Goal: Transaction & Acquisition: Purchase product/service

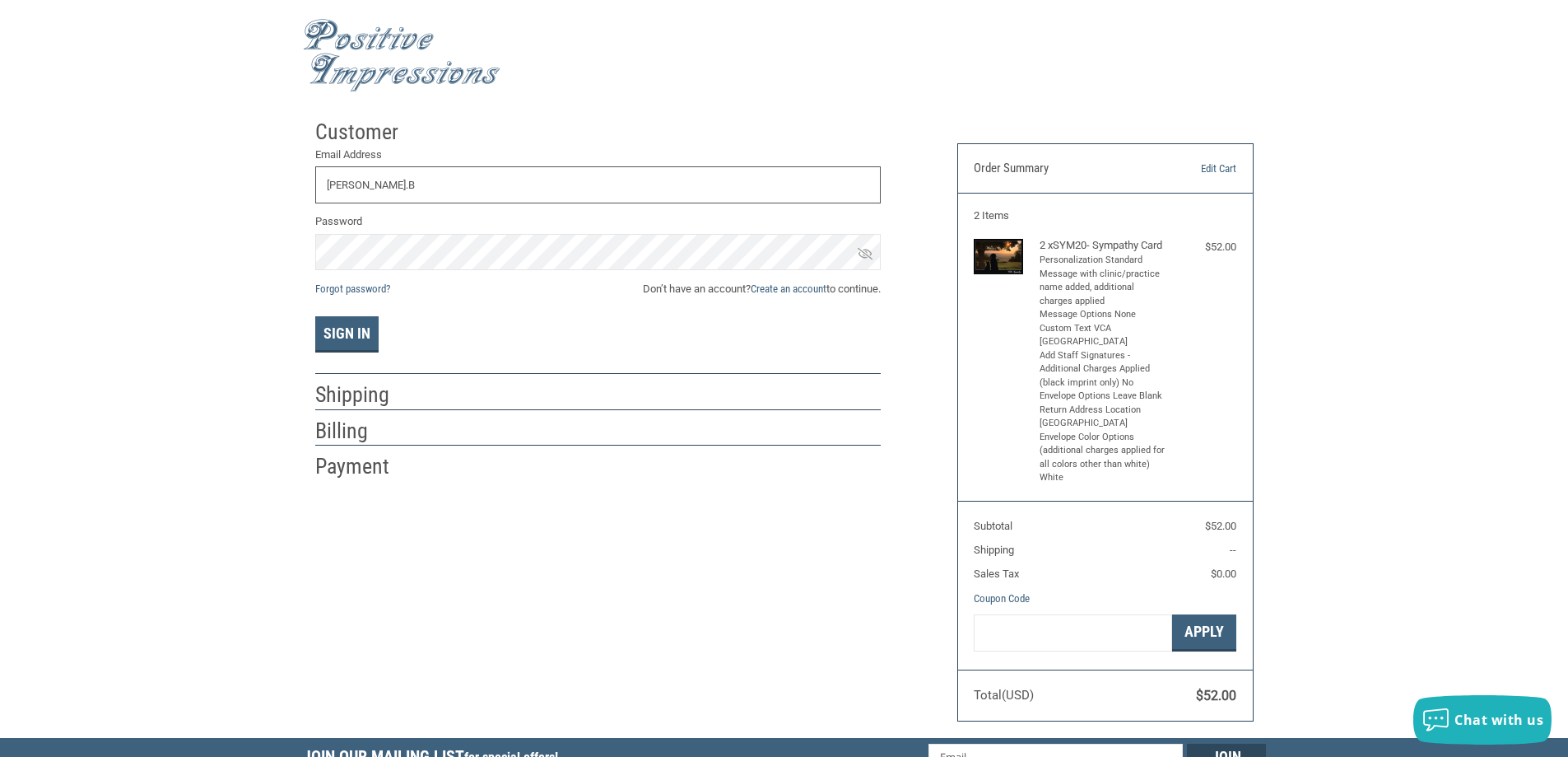
type input "[PERSON_NAME].B"
click at [578, 120] on div "Customer" at bounding box center [597, 132] width 565 height 29
click at [779, 288] on link "Create an account" at bounding box center [789, 288] width 76 height 12
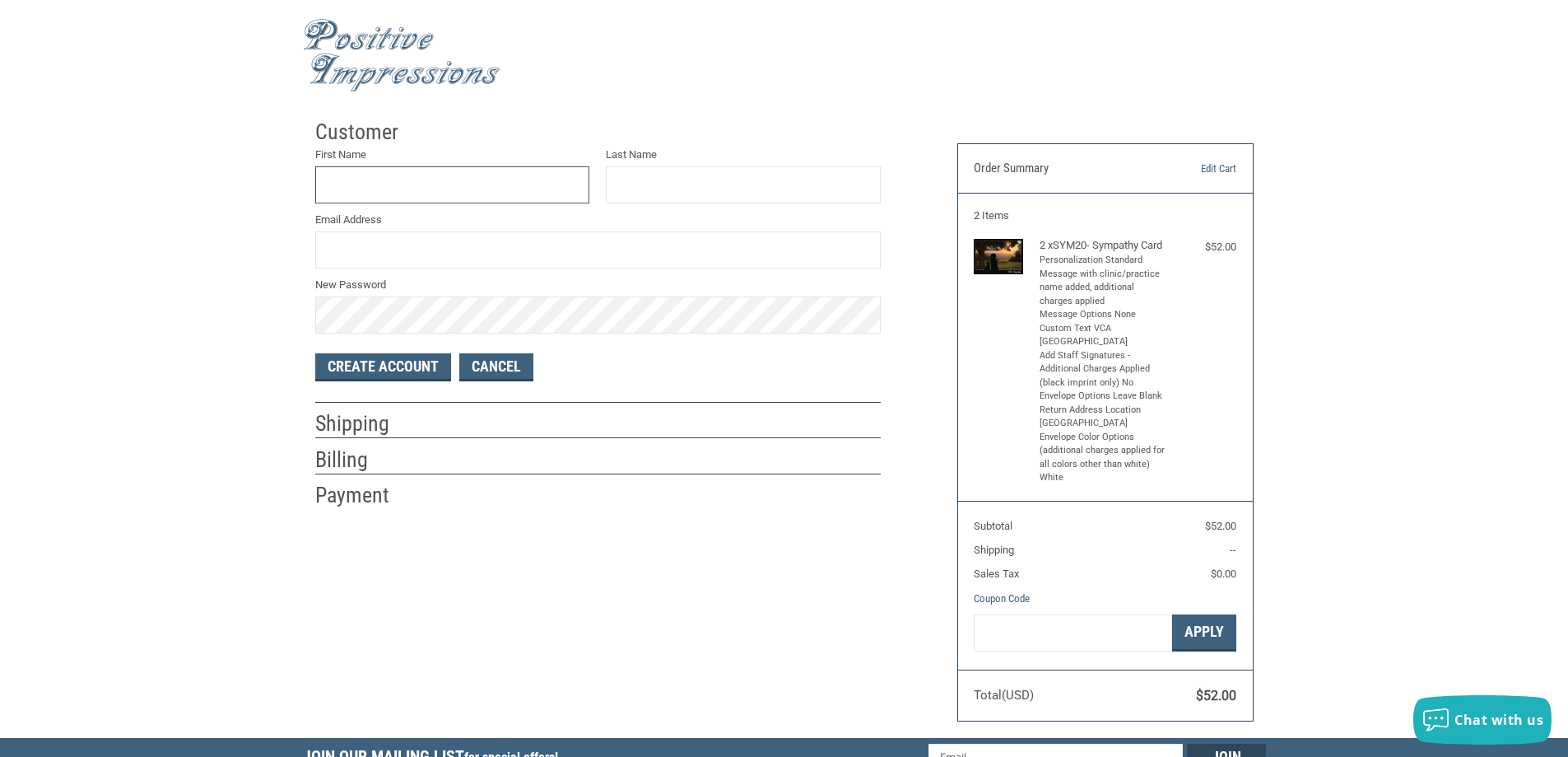
click at [387, 179] on input "First Name" at bounding box center [452, 184] width 275 height 37
type input "A"
type input "[PERSON_NAME]"
type input "[PERSON_NAME][EMAIL_ADDRESS][PERSON_NAME][DOMAIN_NAME]"
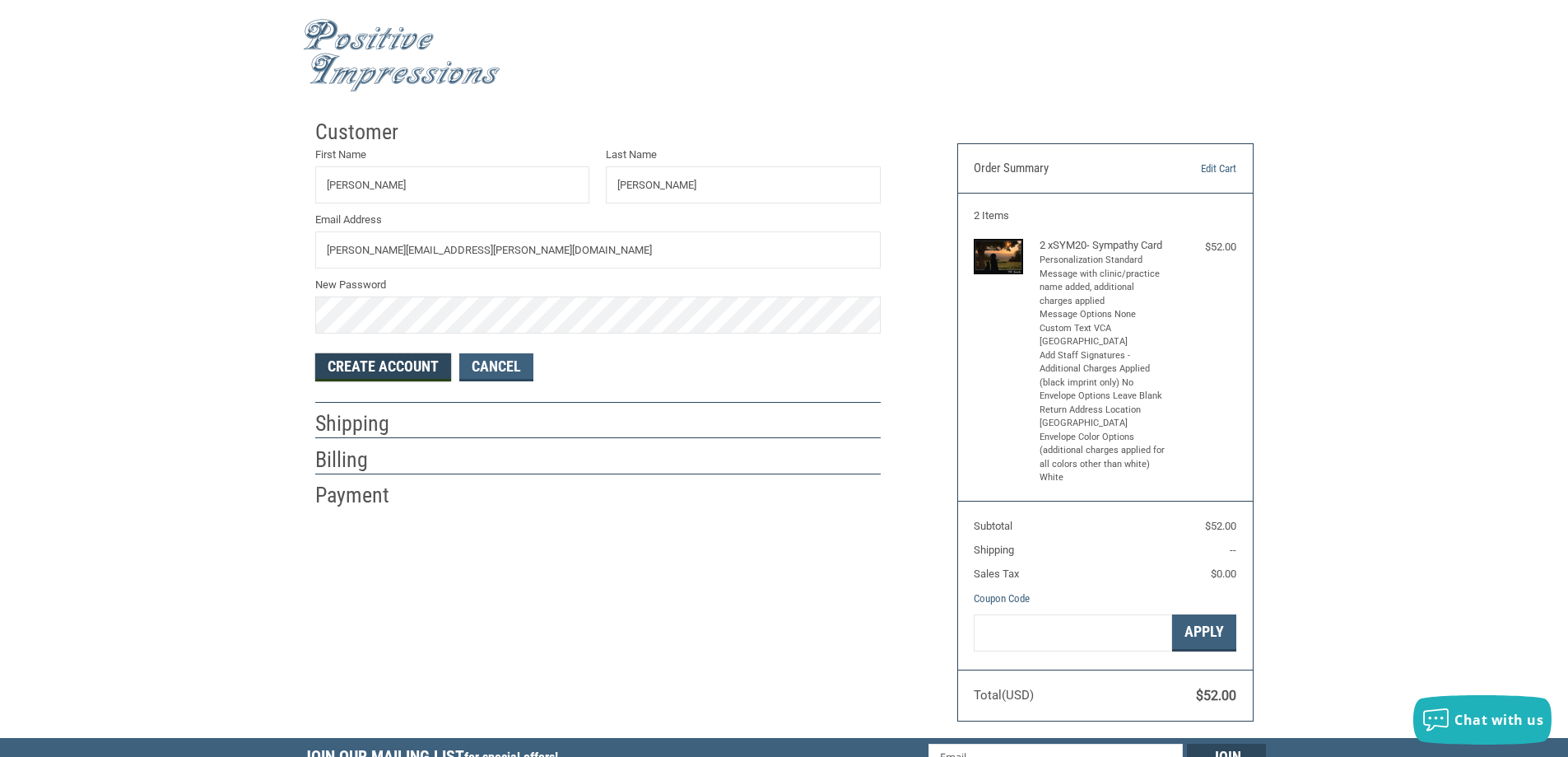
click at [386, 362] on button "Create Account" at bounding box center [383, 367] width 136 height 28
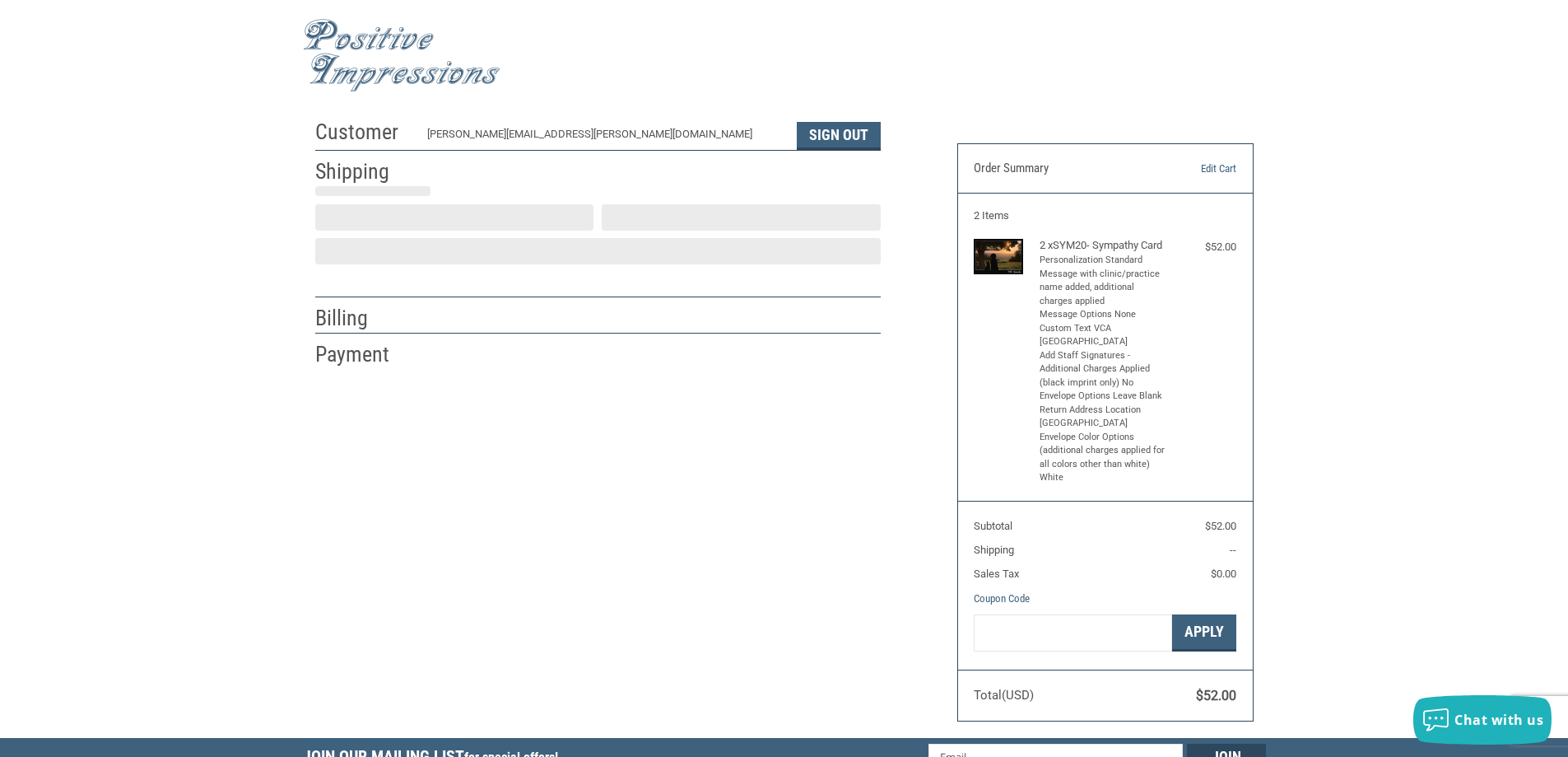
select select "US"
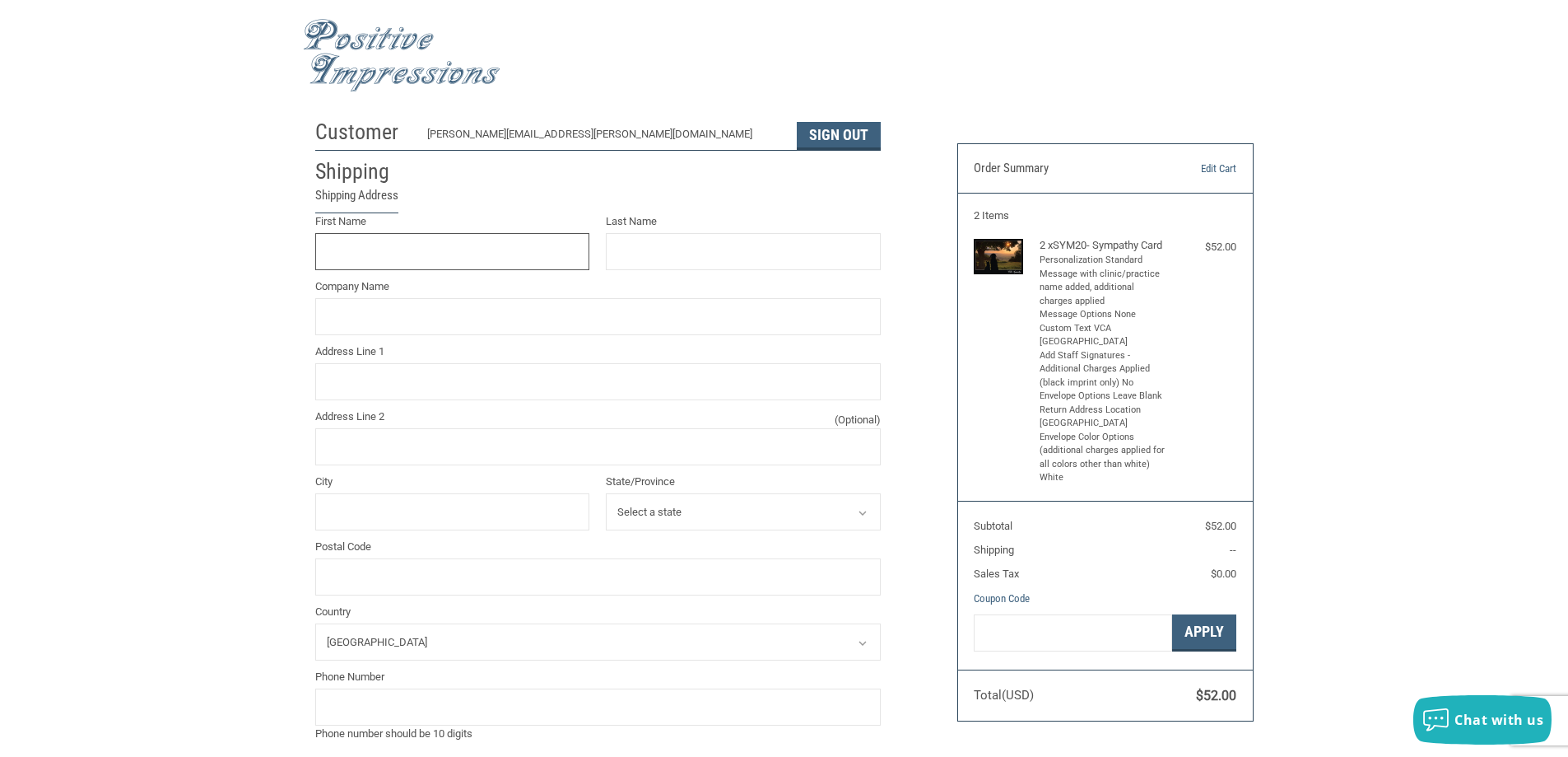
click at [437, 257] on input "First Name" at bounding box center [452, 251] width 275 height 37
type input "[PERSON_NAME]"
type input "6986 El Camino Real"
type input "Ste D"
type input "Carlsbad"
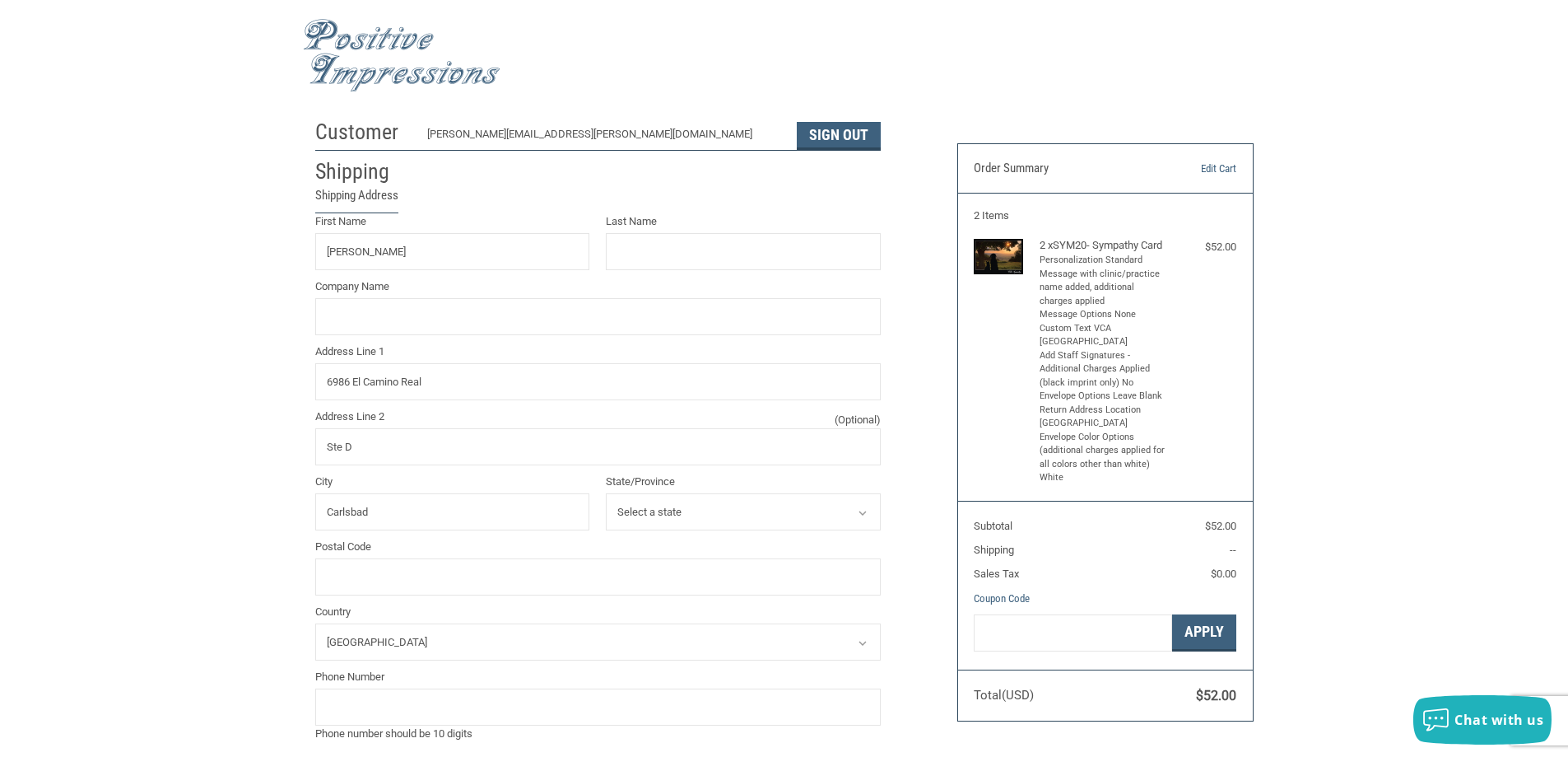
select select "CA"
type input "92009"
type input "7604387766"
click at [637, 240] on input "Last Name" at bounding box center [743, 251] width 275 height 37
type input "[PERSON_NAME]"
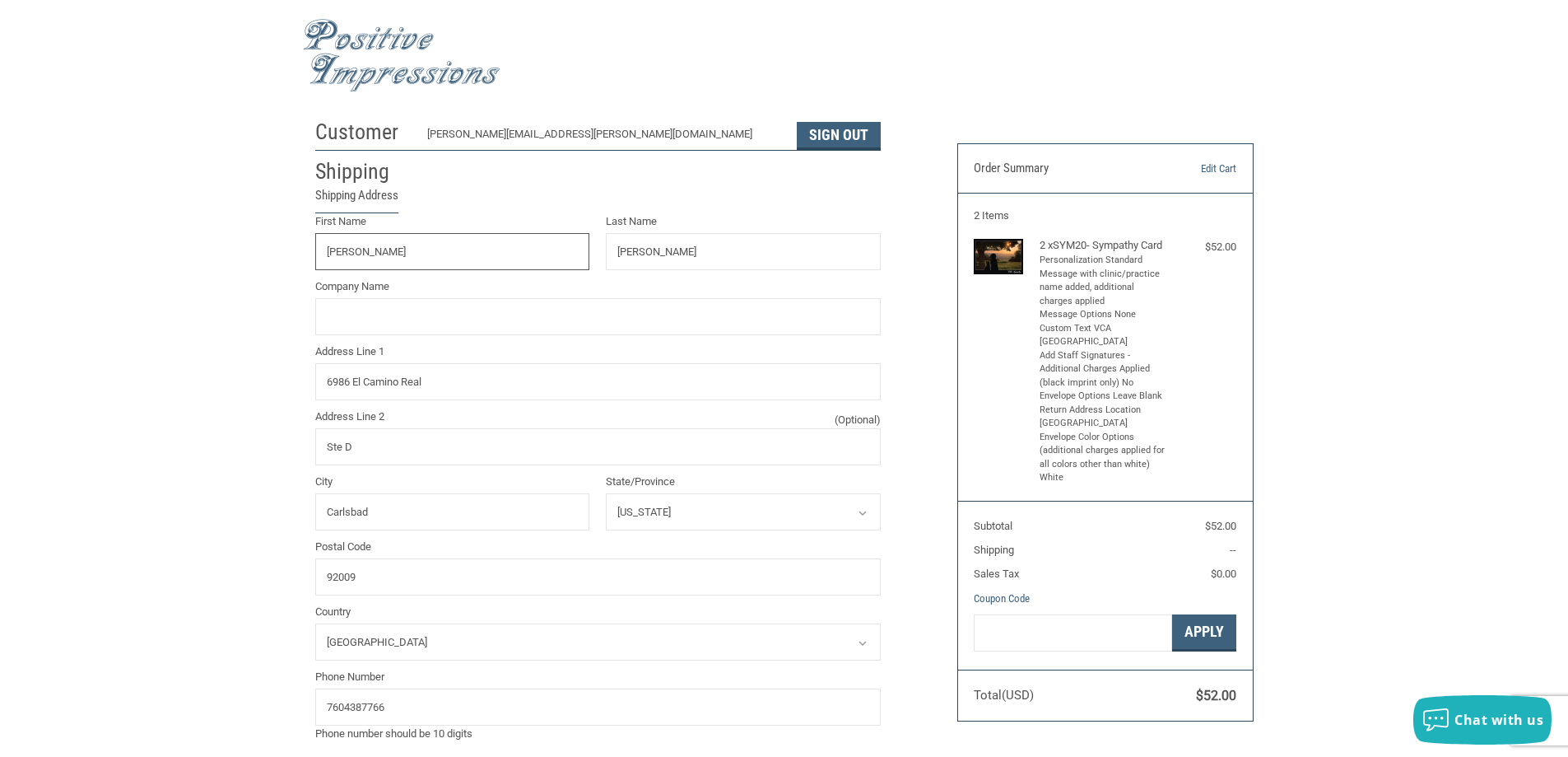
type input "[PERSON_NAME]"
type input "1591 [PERSON_NAME] Court"
type input "Escondido"
click at [496, 367] on input "1591 [PERSON_NAME] Court" at bounding box center [597, 381] width 565 height 37
drag, startPoint x: 435, startPoint y: 378, endPoint x: 224, endPoint y: 394, distance: 211.6
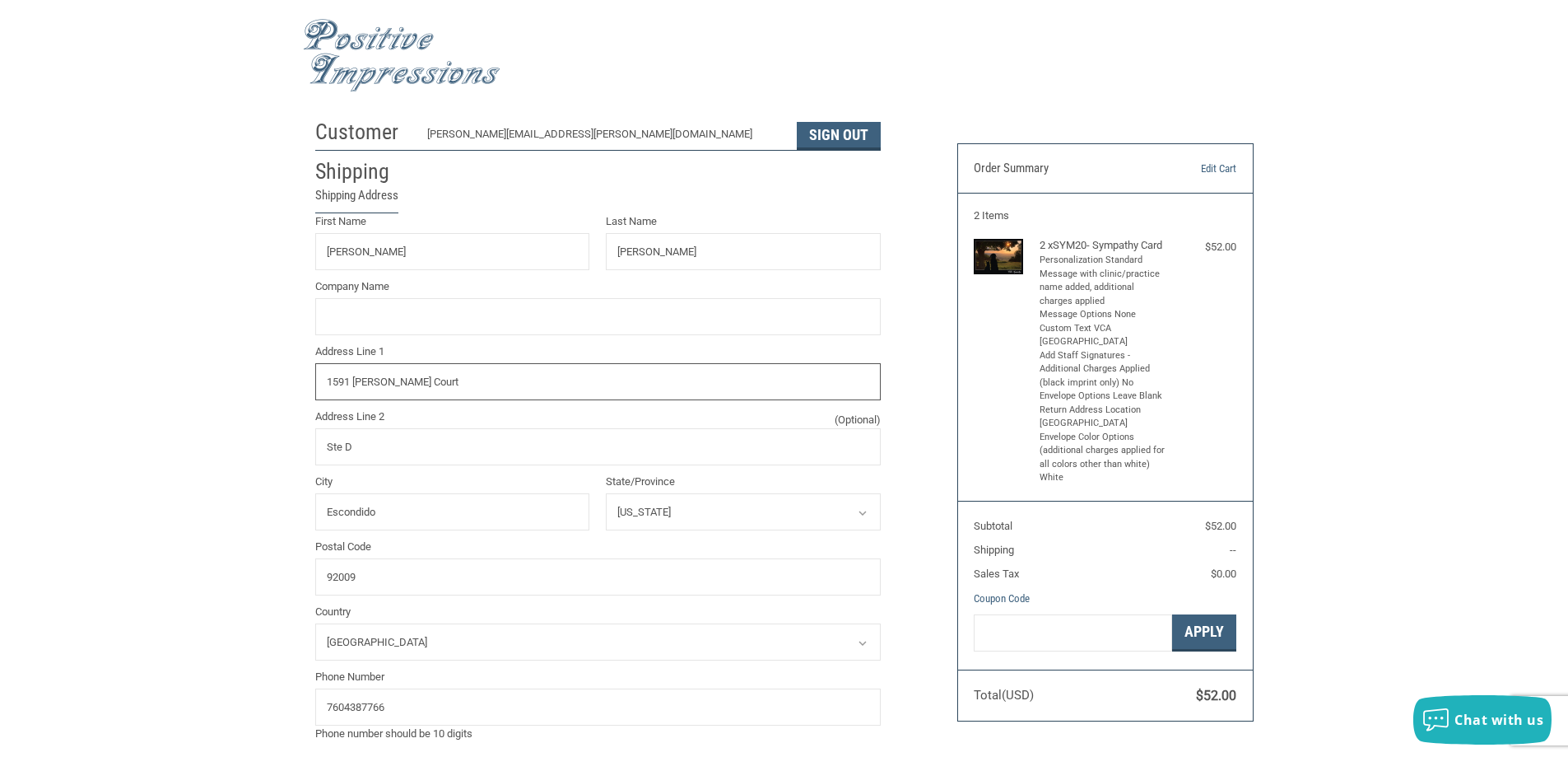
click at [224, 395] on div "Customer [PERSON_NAME][EMAIL_ADDRESS][PERSON_NAME][DOMAIN_NAME] Sign Out Shippi…" at bounding box center [784, 618] width 1568 height 1014
type input "6986 El Camino Real"
type input "[PERSON_NAME]"
type input "Ste D"
type input "Carlsbad"
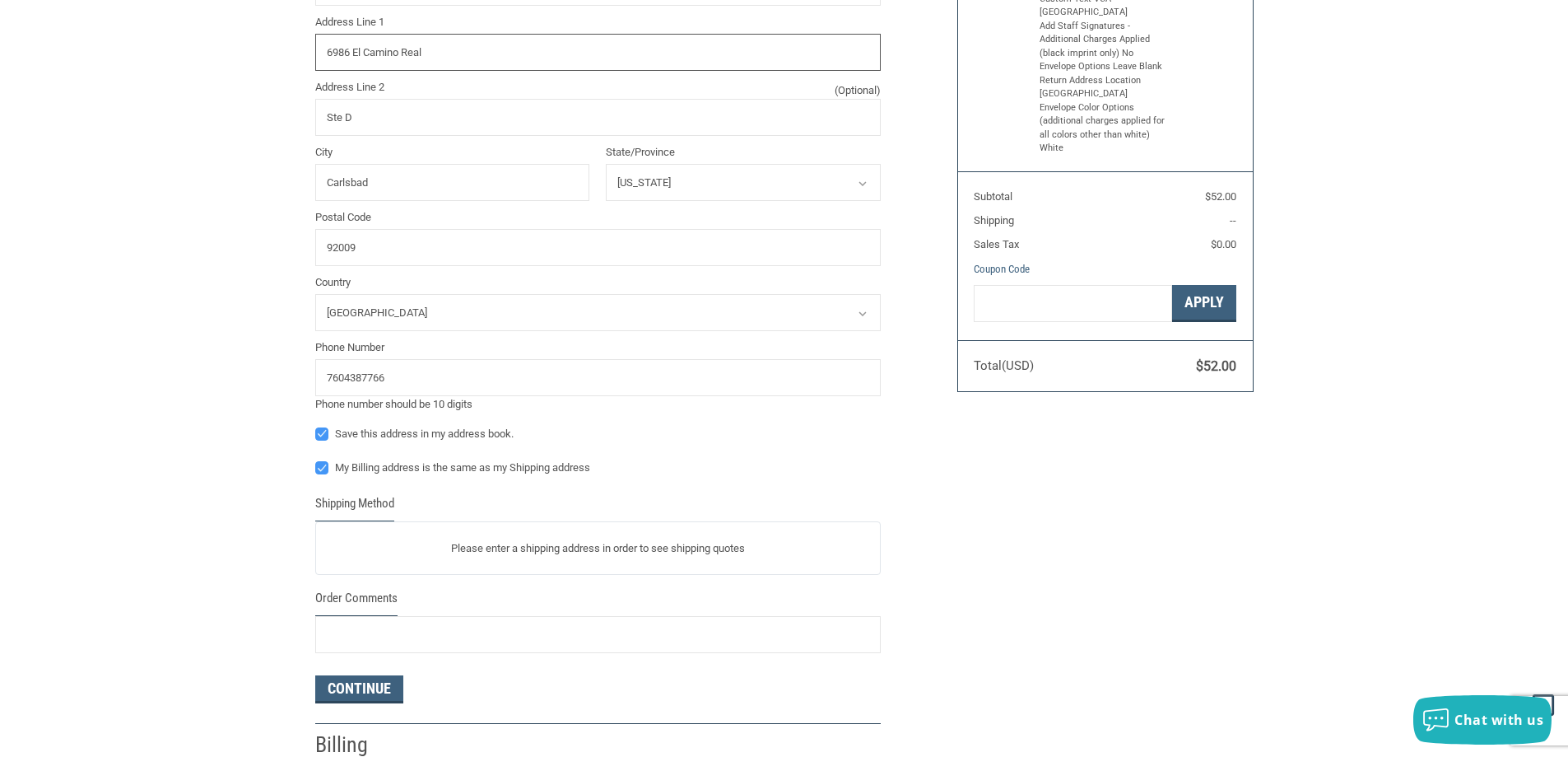
scroll to position [494, 0]
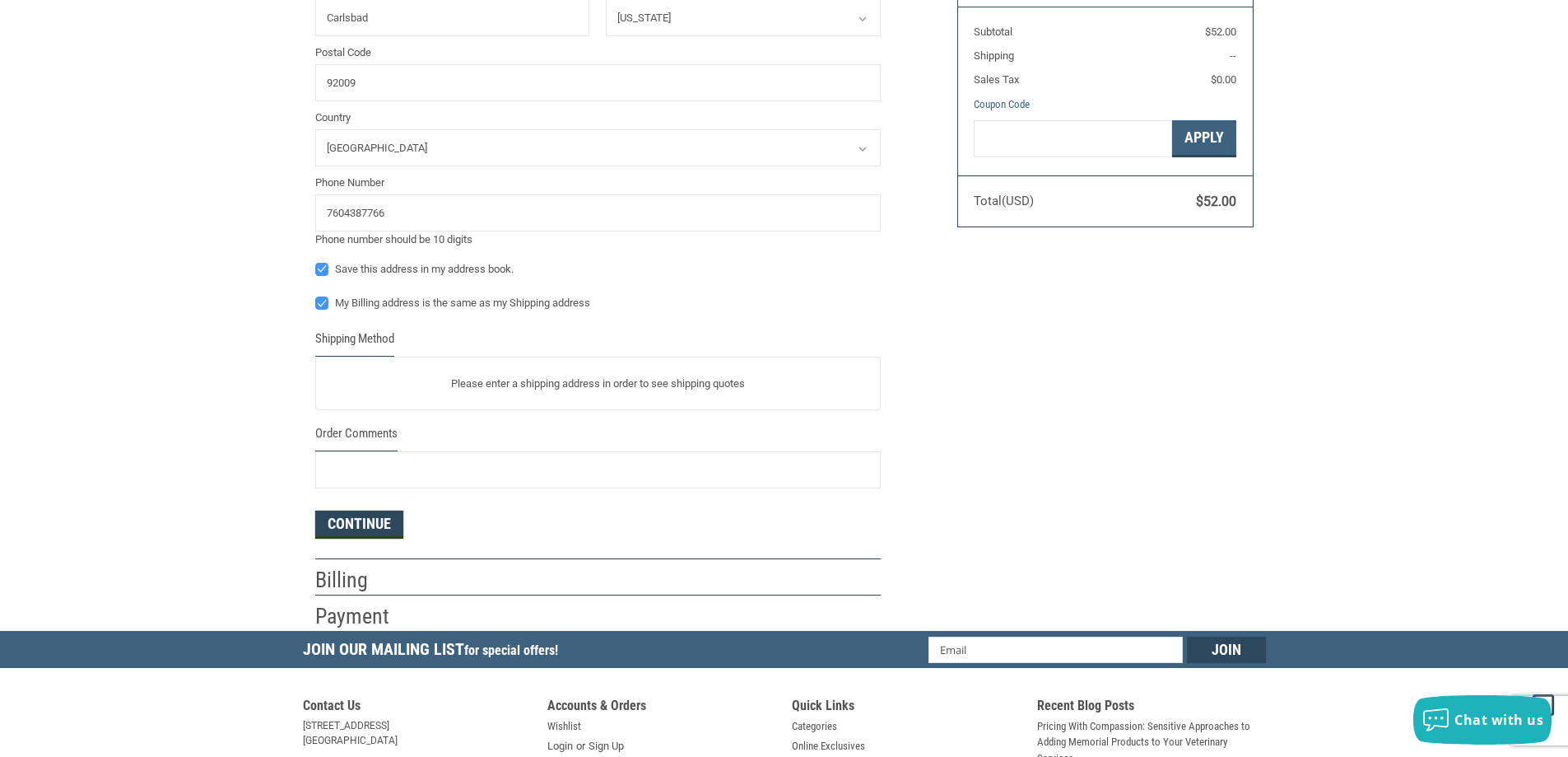
drag, startPoint x: 371, startPoint y: 525, endPoint x: 773, endPoint y: 621, distance: 413.3
click at [372, 525] on button "Continue" at bounding box center [359, 524] width 88 height 28
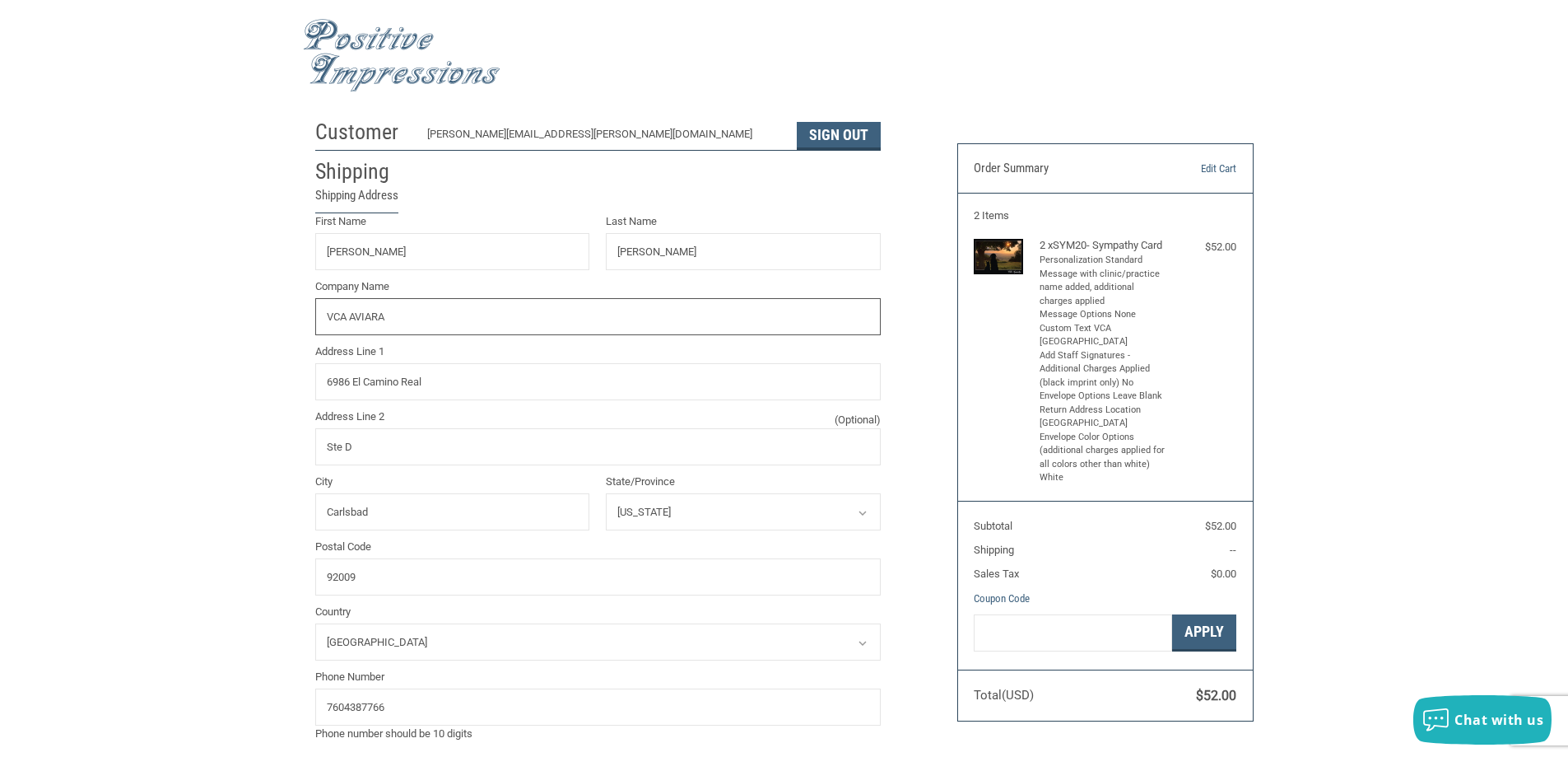
type input "VCA AVIARA"
type input "6986 EL CAMINO REAL"
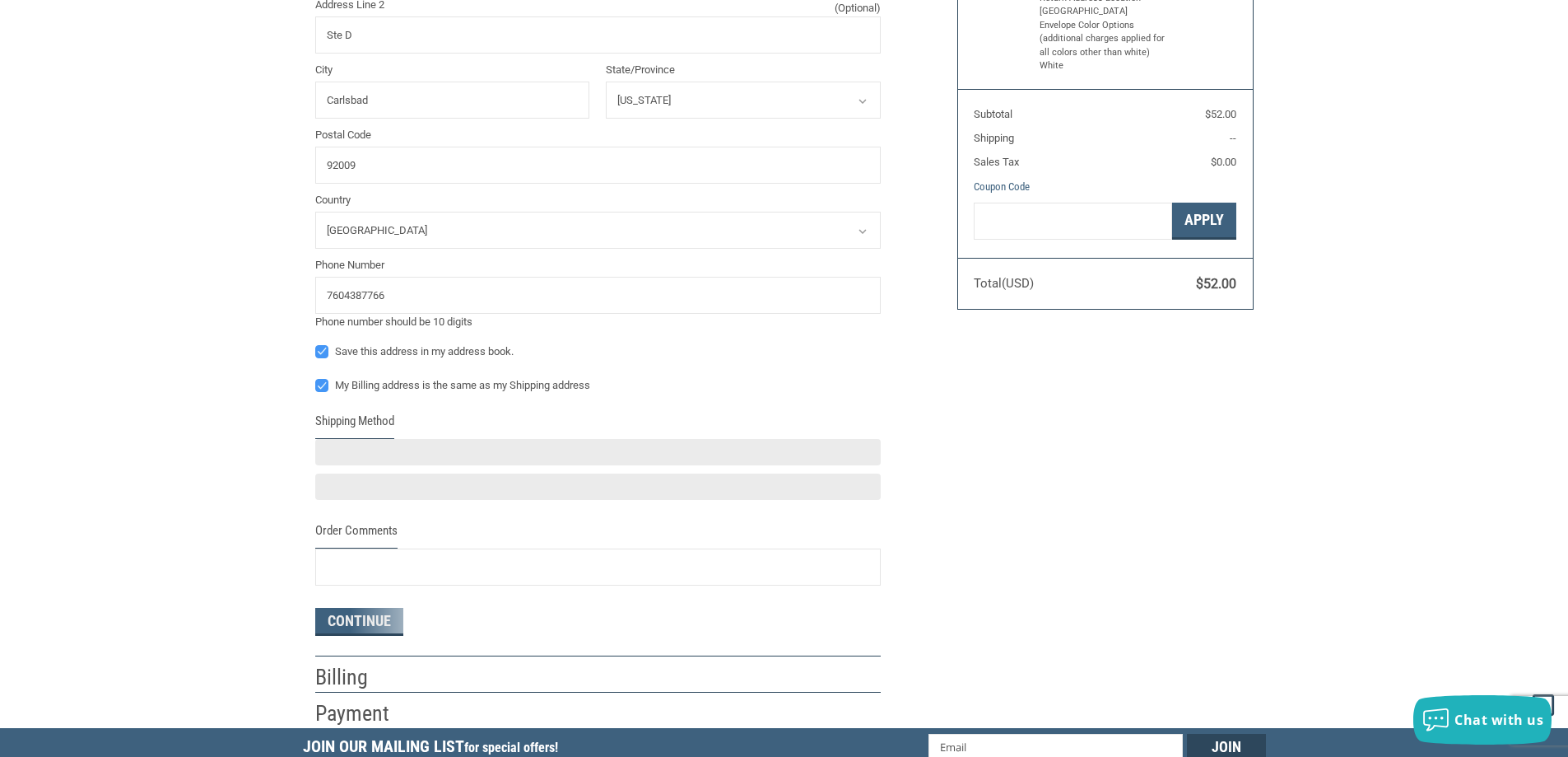
scroll to position [576, 0]
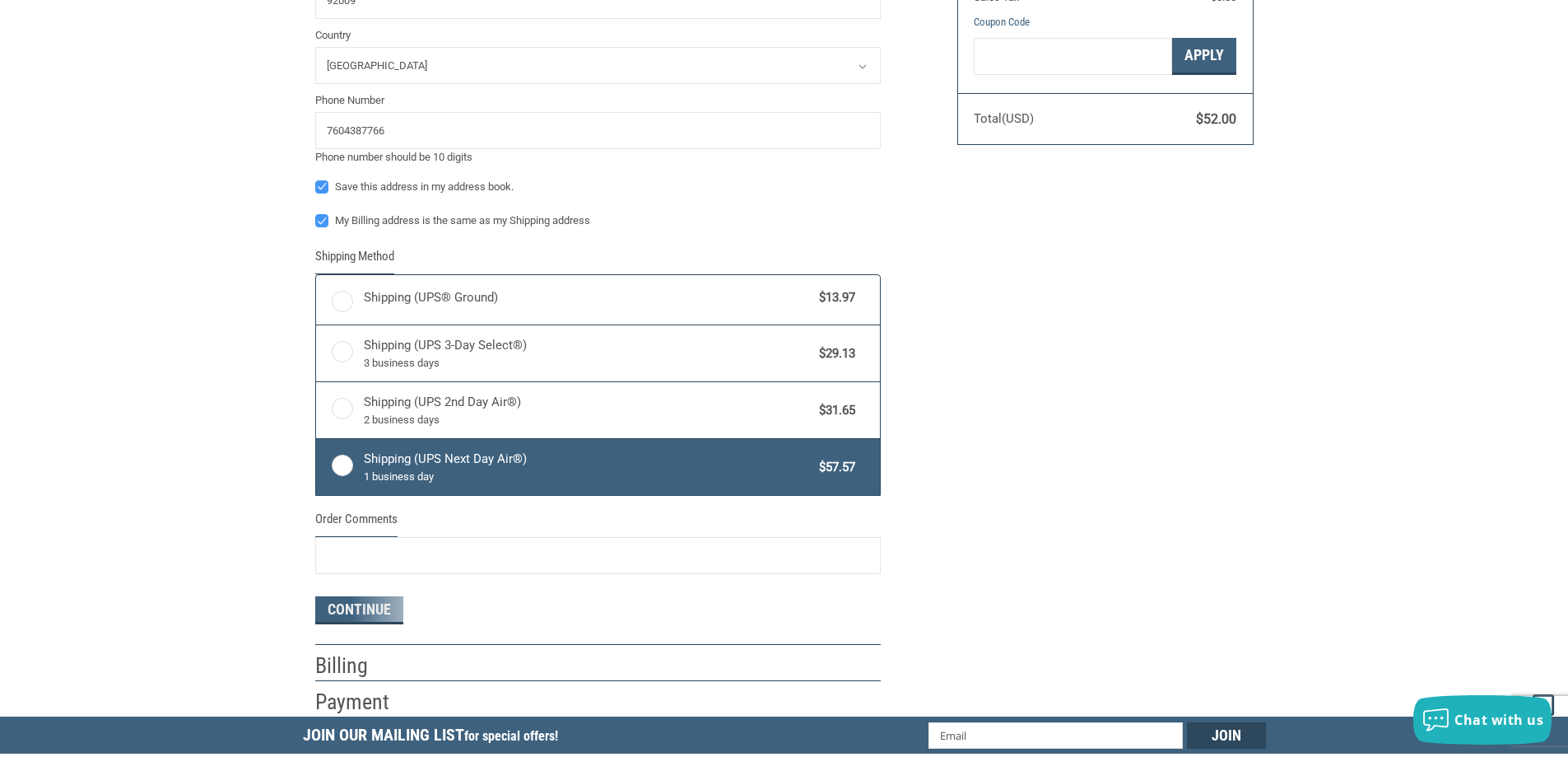
radio input "true"
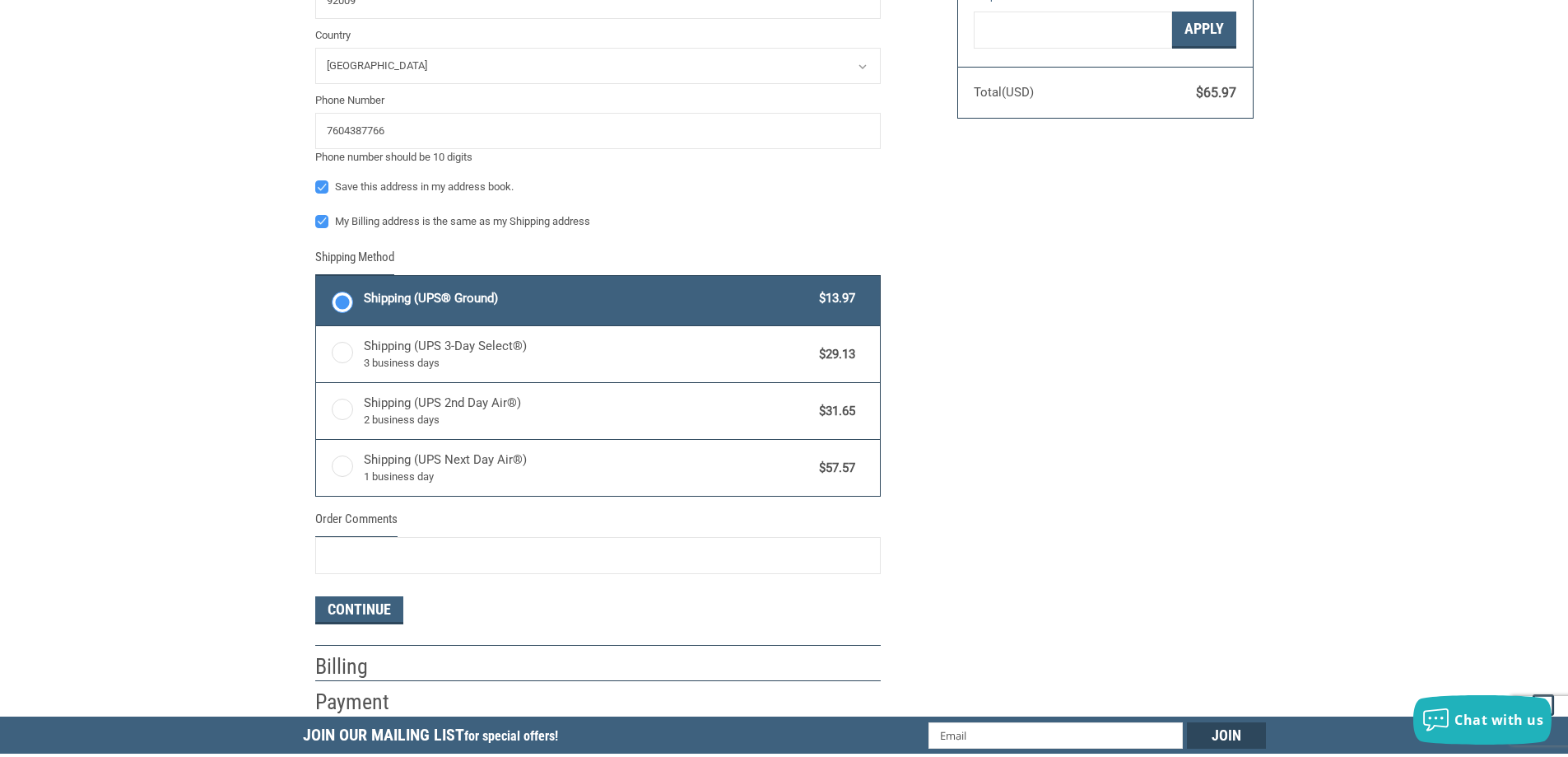
scroll to position [768, 0]
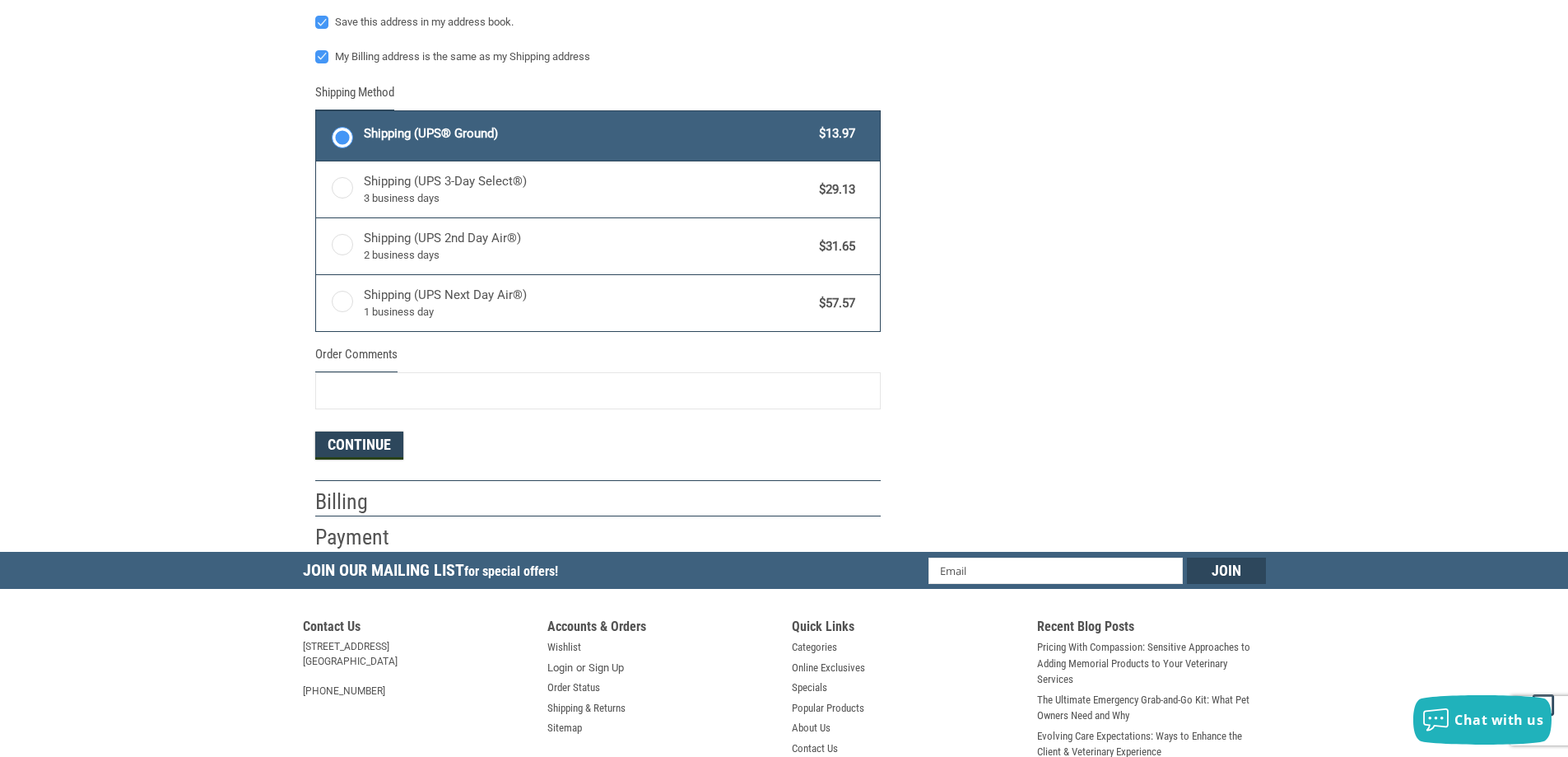
click at [386, 443] on button "Continue" at bounding box center [359, 446] width 88 height 28
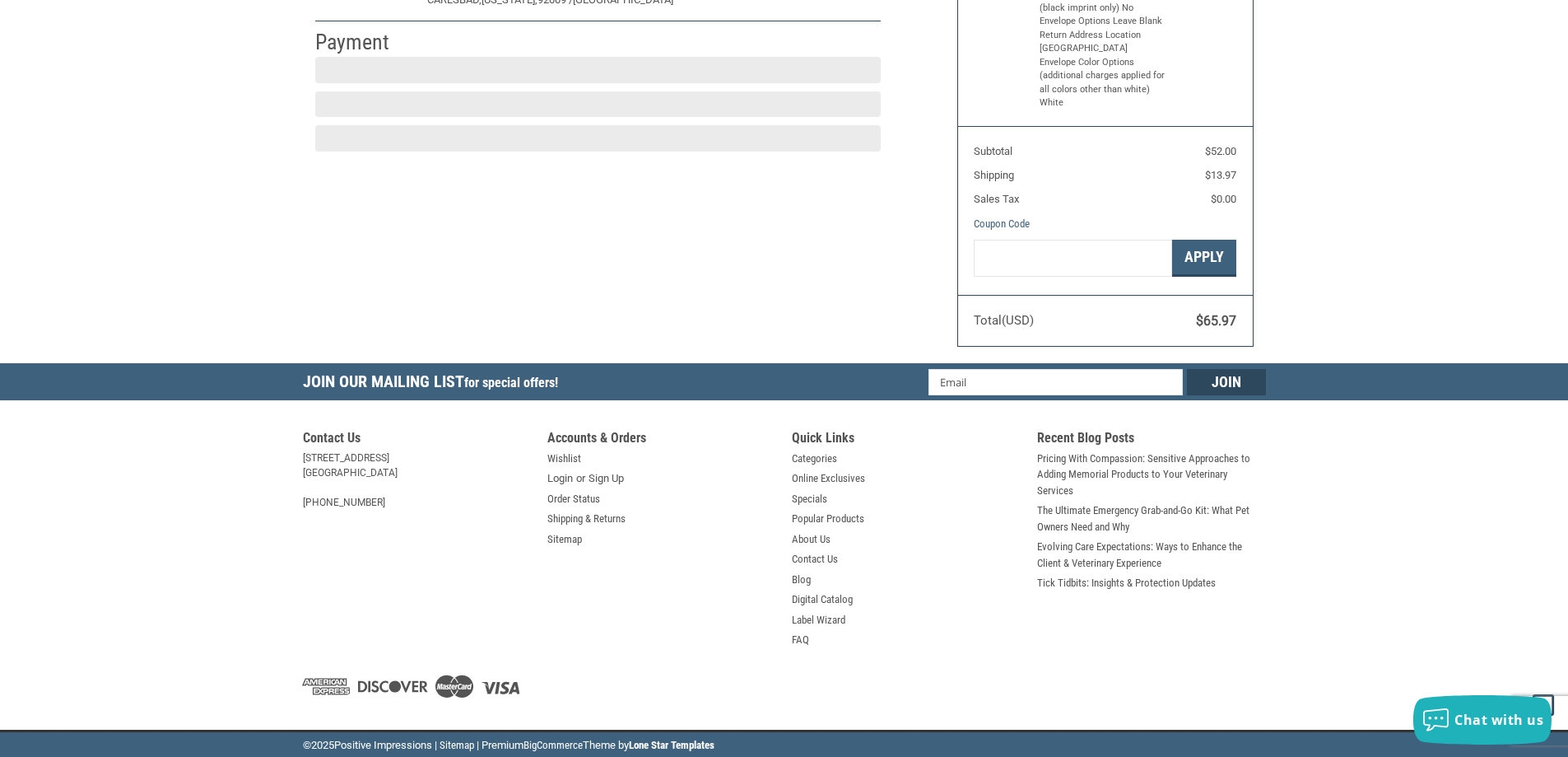
scroll to position [246, 0]
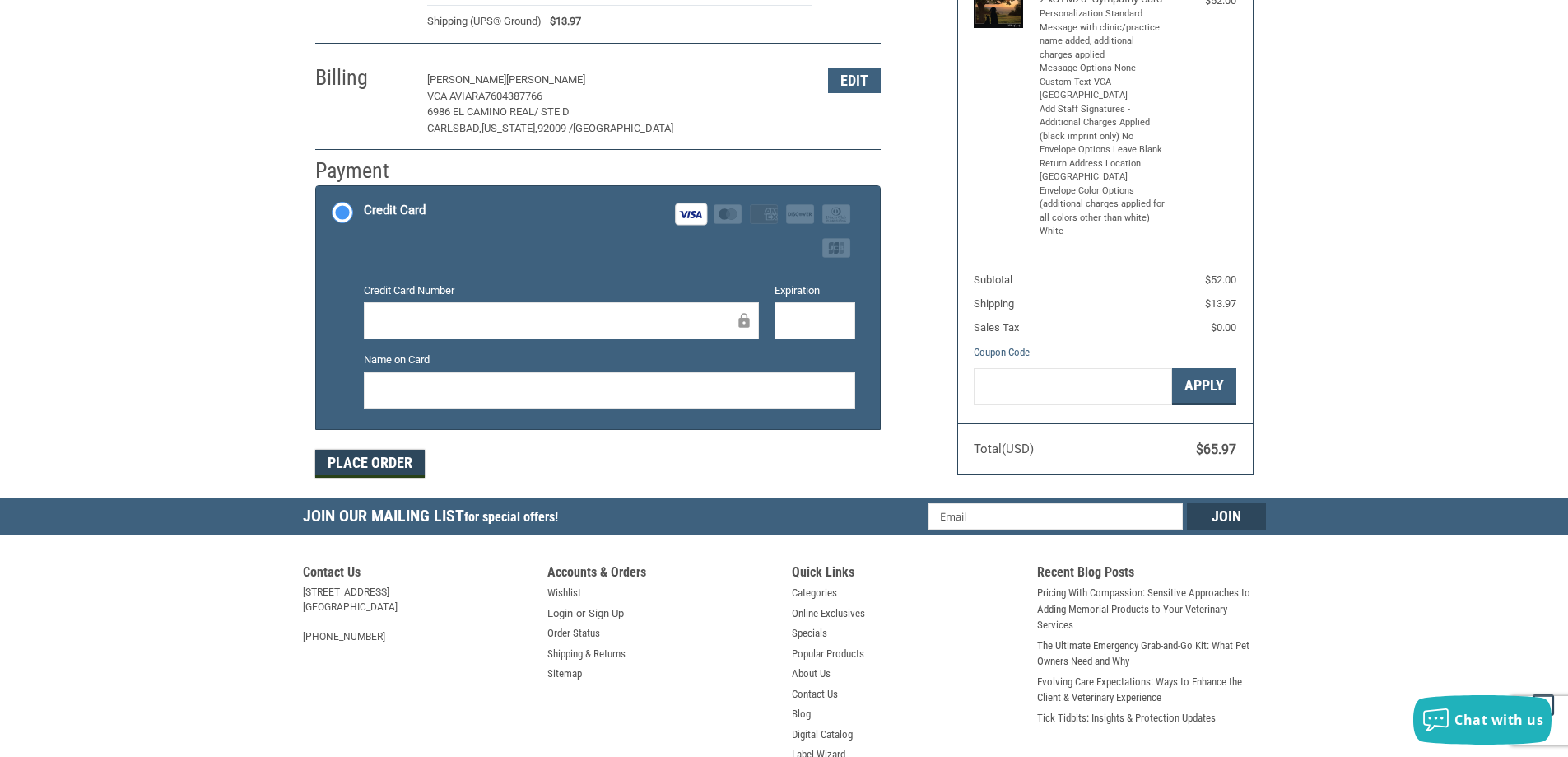
click at [372, 465] on button "Place Order" at bounding box center [370, 464] width 110 height 28
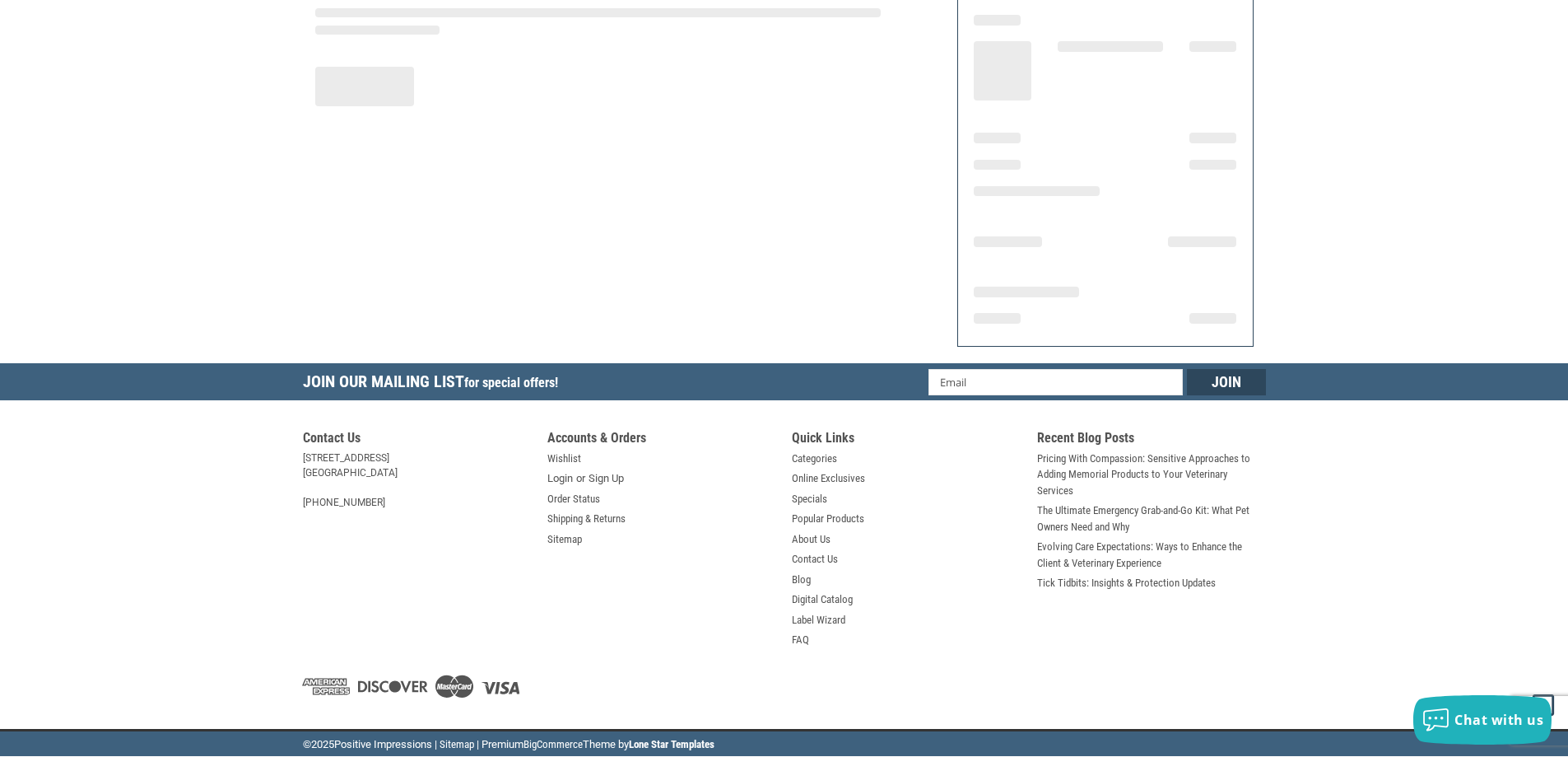
scroll to position [191, 0]
